Goal: Transaction & Acquisition: Purchase product/service

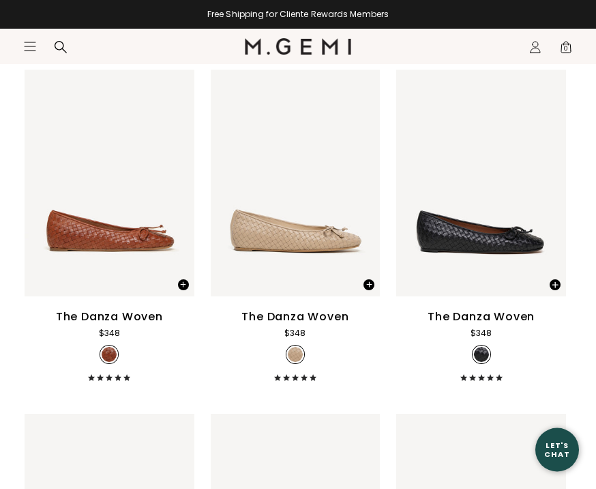
scroll to position [7742, 0]
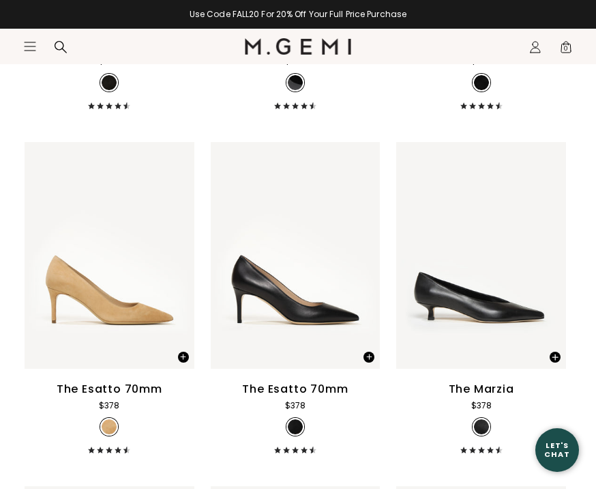
scroll to position [9077, 0]
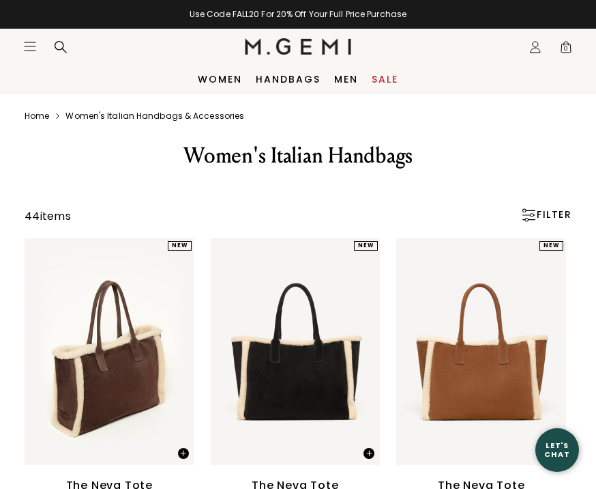
click at [542, 219] on div "FILTER" at bounding box center [546, 215] width 51 height 14
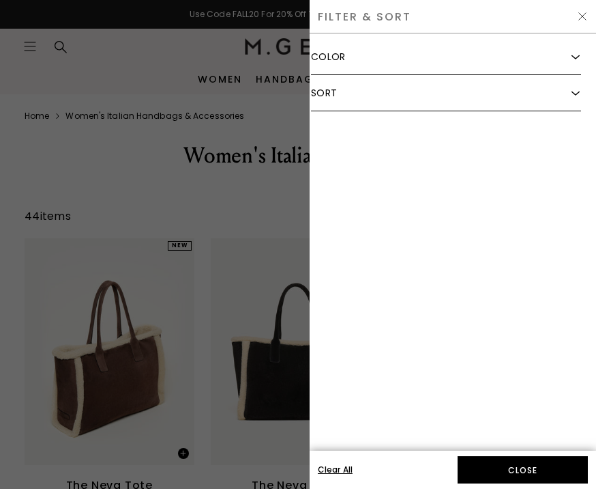
click at [575, 57] on img at bounding box center [576, 57] width 8 height 8
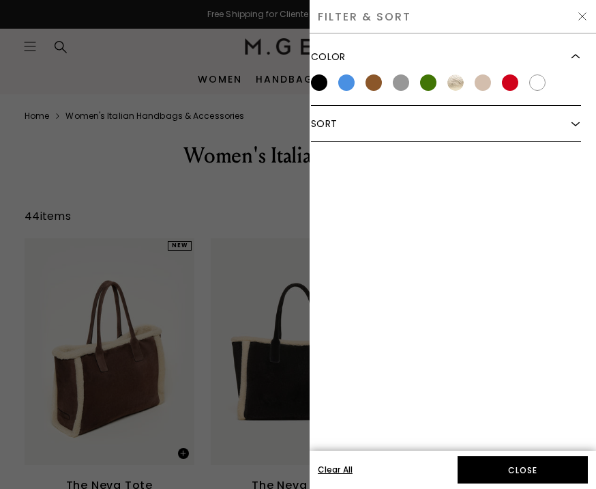
click at [357, 71] on div "Color" at bounding box center [446, 56] width 270 height 35
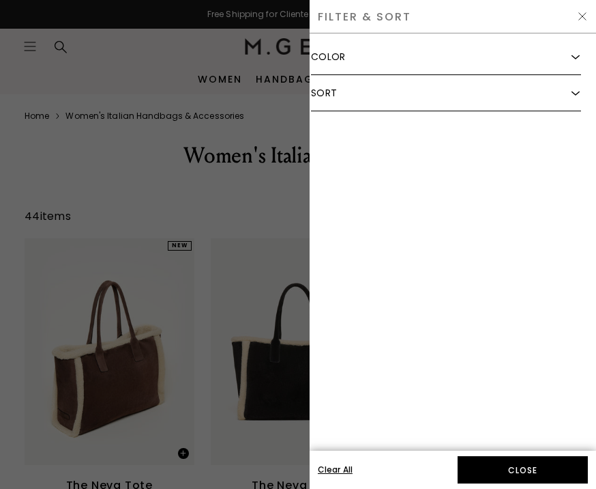
click at [572, 60] on img at bounding box center [576, 57] width 8 height 8
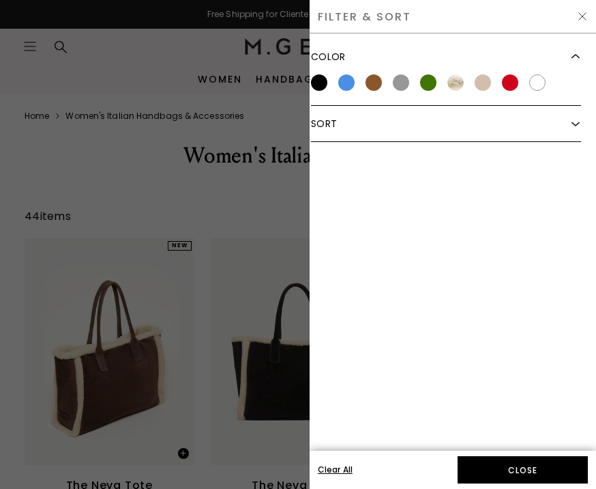
click at [344, 82] on div at bounding box center [346, 82] width 16 height 16
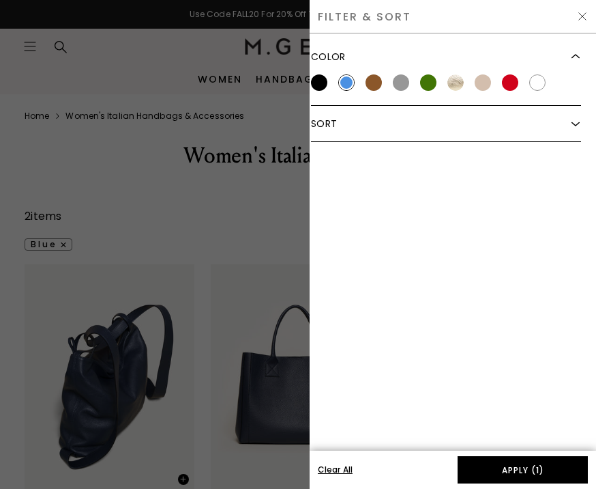
click at [549, 465] on button "Apply (1)" at bounding box center [523, 469] width 130 height 27
